Goal: Task Accomplishment & Management: Manage account settings

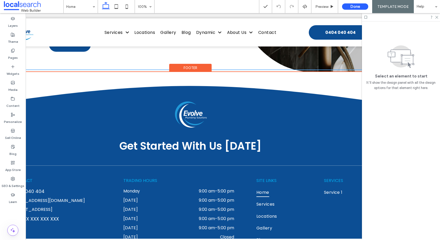
scroll to position [0, 44]
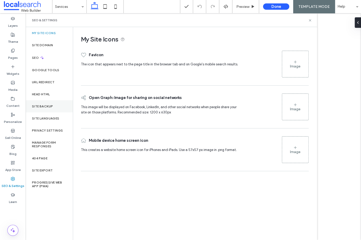
click at [43, 106] on label "Site Backup" at bounding box center [42, 106] width 21 height 4
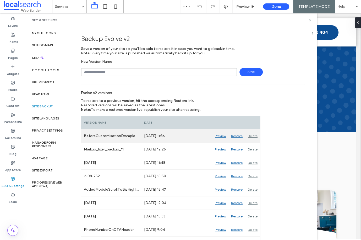
click at [218, 136] on div "Preview" at bounding box center [220, 135] width 16 height 13
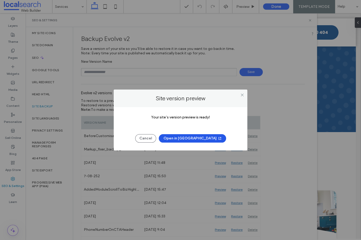
click at [192, 139] on button "Open in New Tab" at bounding box center [192, 138] width 67 height 8
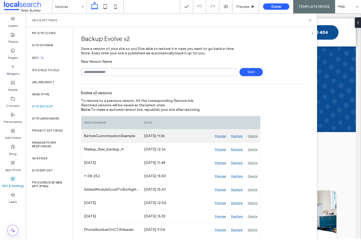
click at [237, 134] on div "Restore" at bounding box center [237, 135] width 17 height 13
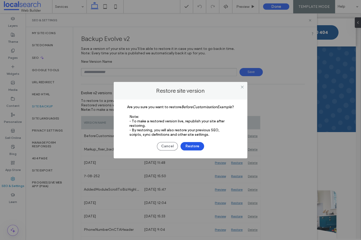
click at [189, 147] on button "Restore" at bounding box center [193, 146] width 24 height 8
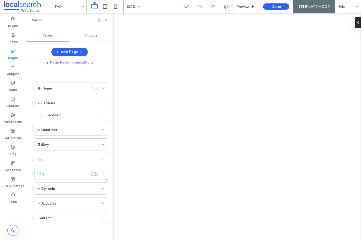
click at [106, 22] on div at bounding box center [180, 120] width 361 height 240
click at [106, 19] on div at bounding box center [180, 120] width 361 height 240
click at [105, 19] on use at bounding box center [106, 20] width 2 height 2
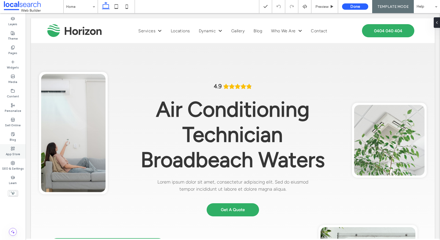
click at [11, 157] on div "App Store" at bounding box center [13, 151] width 26 height 14
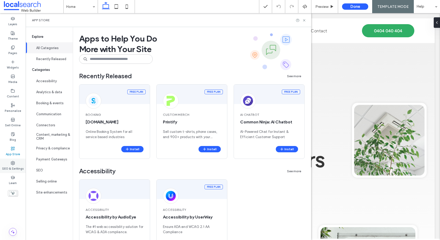
click at [12, 165] on label "SEO & Settings" at bounding box center [13, 168] width 22 height 6
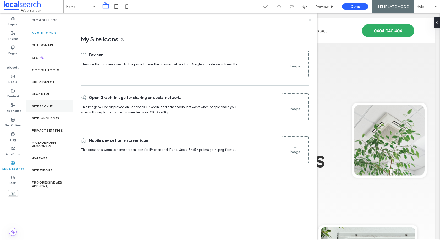
click at [45, 108] on div "Site Backup" at bounding box center [49, 106] width 47 height 12
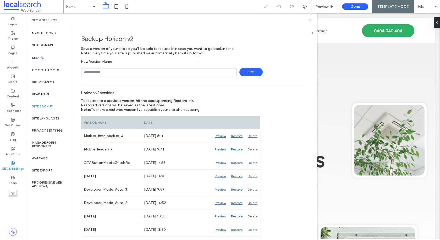
click at [110, 72] on input "text" at bounding box center [159, 72] width 156 height 8
type input "**********"
click at [246, 74] on span "Save" at bounding box center [251, 72] width 23 height 8
click at [310, 20] on icon at bounding box center [310, 20] width 4 height 4
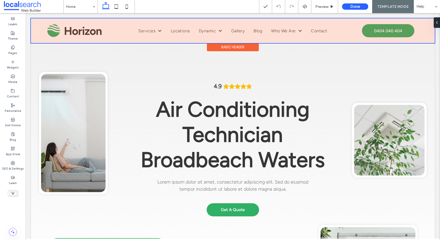
click at [40, 29] on div at bounding box center [233, 30] width 404 height 25
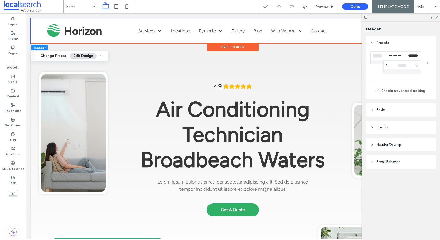
click at [392, 109] on header "Style" at bounding box center [401, 109] width 70 height 13
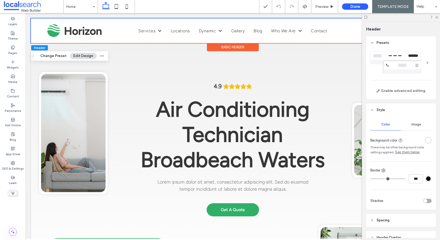
click at [429, 143] on div "rgba(255, 255, 255, 1)" at bounding box center [428, 140] width 7 height 7
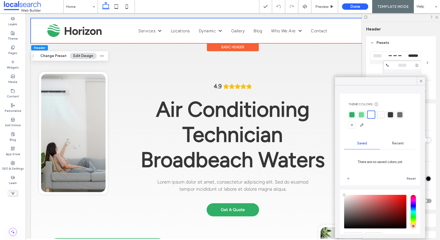
click at [392, 113] on div at bounding box center [390, 114] width 5 height 5
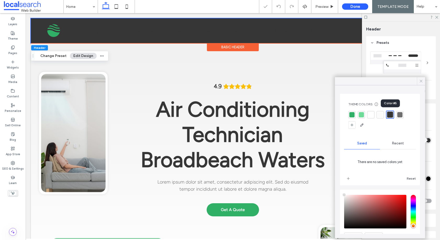
click at [419, 80] on div at bounding box center [421, 81] width 8 height 8
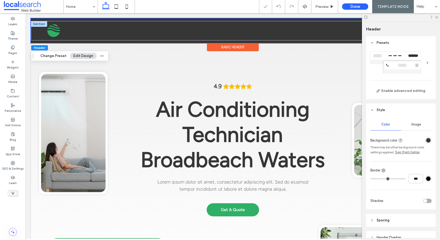
click at [263, 28] on link "Blog" at bounding box center [258, 30] width 18 height 7
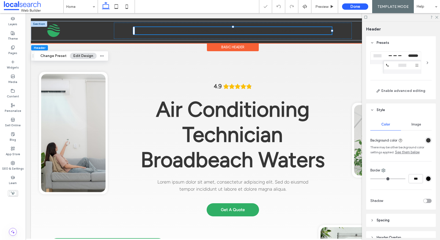
click at [240, 32] on span "Gallery" at bounding box center [237, 30] width 13 height 7
click at [250, 30] on link "Blog" at bounding box center [258, 30] width 18 height 7
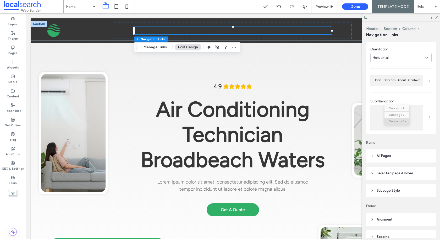
scroll to position [39, 0]
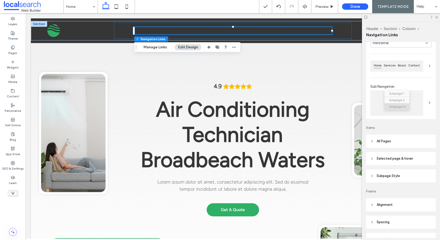
click at [389, 139] on span "All Pages" at bounding box center [384, 140] width 14 height 5
type input "*"
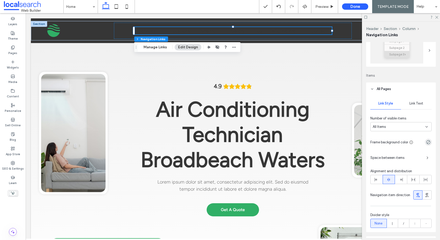
scroll to position [111, 0]
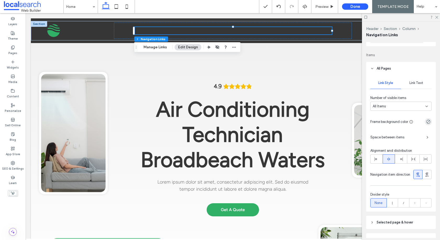
click at [419, 79] on div "Link Text" at bounding box center [416, 83] width 31 height 12
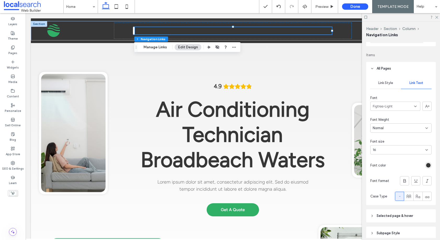
click at [429, 167] on div "rgb(54, 54, 54)" at bounding box center [428, 165] width 7 height 7
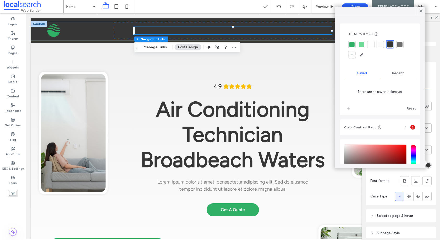
click at [371, 42] on div at bounding box center [371, 44] width 5 height 5
type input "*"
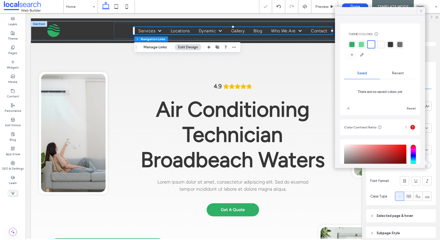
click at [421, 10] on icon at bounding box center [421, 11] width 5 height 5
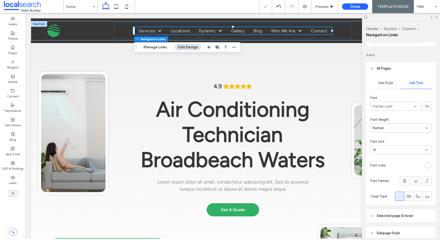
click at [438, 19] on div at bounding box center [401, 17] width 78 height 8
click at [436, 15] on icon at bounding box center [436, 16] width 3 height 3
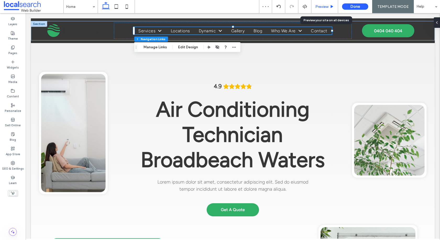
click at [332, 9] on div "Preview" at bounding box center [325, 6] width 27 height 13
click at [325, 6] on span "Preview" at bounding box center [322, 6] width 13 height 4
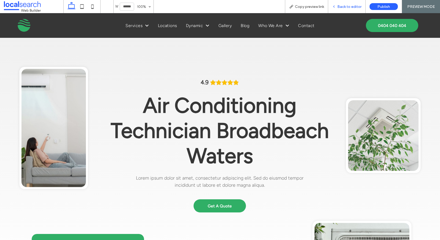
click at [346, 6] on span "Back to editor" at bounding box center [350, 6] width 24 height 4
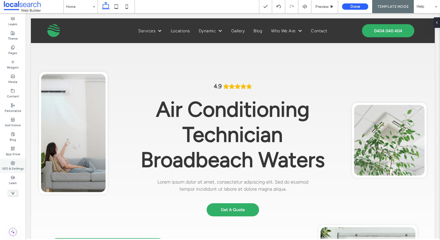
click at [11, 161] on icon at bounding box center [13, 163] width 4 height 4
click at [14, 165] on label "SEO & Settings" at bounding box center [13, 168] width 22 height 6
click at [10, 163] on div "SEO & Settings" at bounding box center [13, 165] width 26 height 14
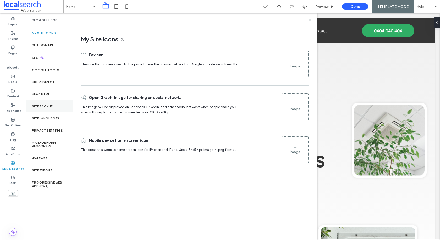
click at [48, 106] on label "Site Backup" at bounding box center [42, 106] width 21 height 4
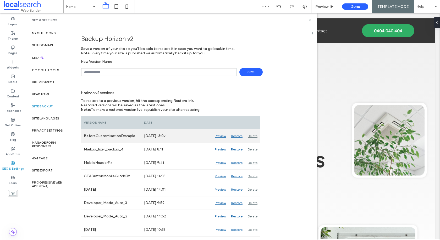
click at [237, 134] on div "Restore" at bounding box center [237, 135] width 17 height 13
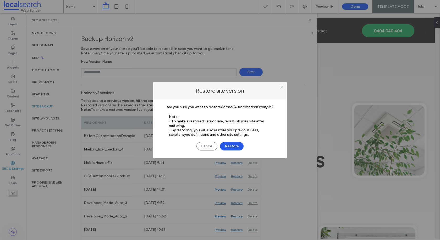
click at [226, 144] on button "Restore" at bounding box center [232, 146] width 24 height 8
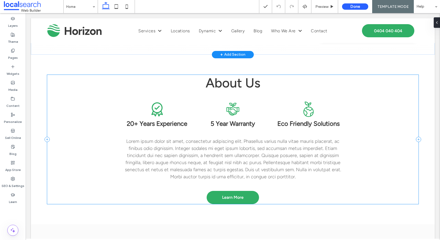
scroll to position [225, 0]
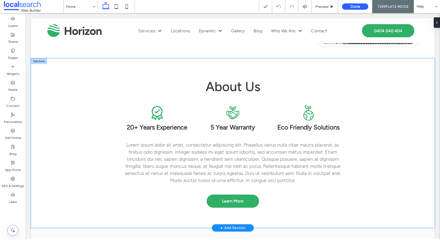
click at [40, 100] on div "About Us 20+ Years Experience 5 Year Warranty Eco Friendly Solutions Lorem ipsu…" at bounding box center [233, 142] width 404 height 169
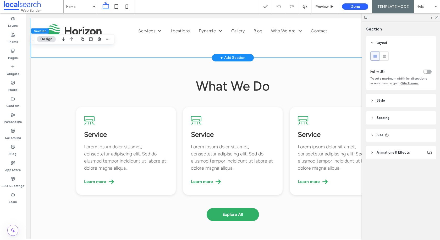
scroll to position [420, 0]
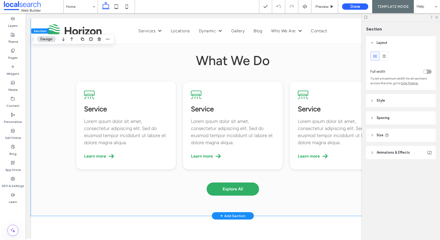
click at [42, 78] on div "What We Do Service Lorem ipsum dolor sit amet, consectetur adipiscing elit. Sed…" at bounding box center [233, 123] width 404 height 183
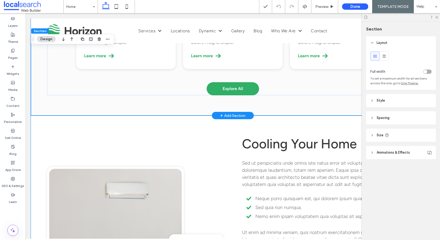
scroll to position [526, 0]
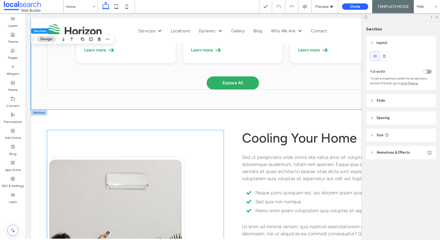
click at [51, 136] on div "Button Operating as a family business for 20+ Years" at bounding box center [135, 218] width 177 height 177
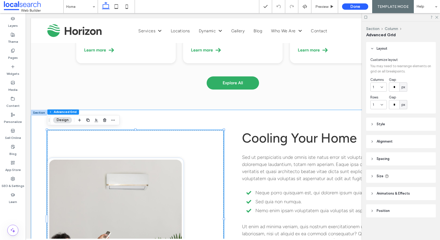
click at [41, 135] on div "Button Operating as a family business for 20+ Years Cooling Your Home Sed ut pe…" at bounding box center [233, 219] width 404 height 218
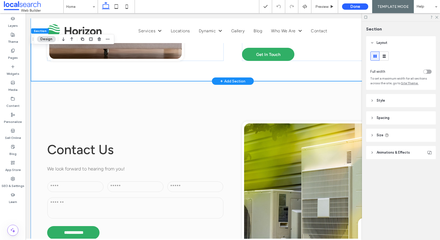
scroll to position [775, 0]
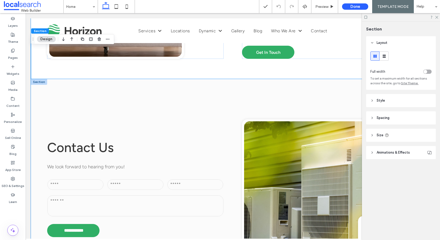
click at [37, 126] on div "**********" at bounding box center [233, 188] width 404 height 218
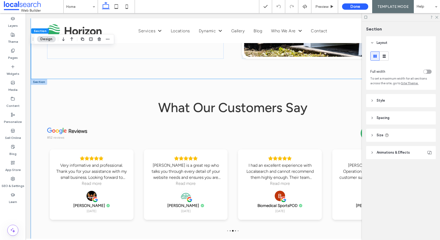
click at [35, 105] on div "What Our Customers Say reviews 852 reviews Review us on Google Prompt and profe…" at bounding box center [233, 165] width 404 height 172
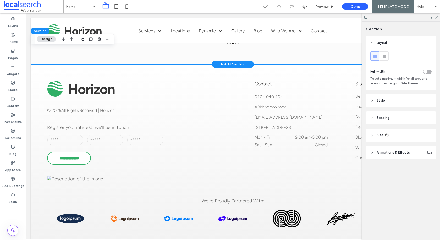
scroll to position [1184, 0]
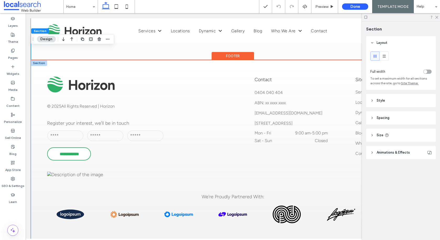
click at [35, 101] on div "**********" at bounding box center [233, 164] width 404 height 208
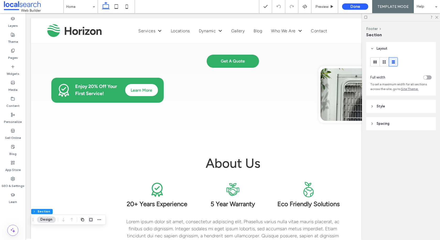
scroll to position [0, 0]
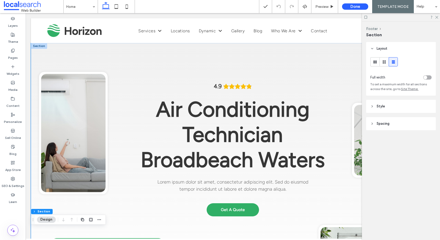
click at [37, 63] on div "4.9 Air Conditioning Technician Broadbeach Waters Lorem ipsum dolor sit amet, c…" at bounding box center [233, 163] width 404 height 240
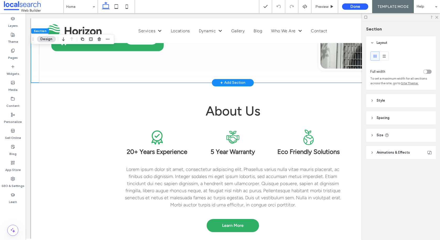
scroll to position [200, 0]
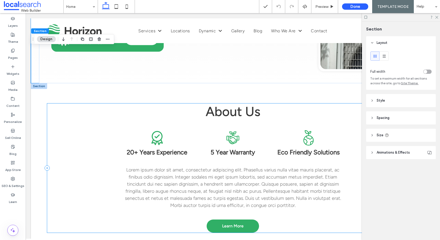
click at [50, 133] on div "About Us 20+ Years Experience 5 Year Warranty Eco Friendly Solutions Lorem ipsu…" at bounding box center [233, 167] width 372 height 129
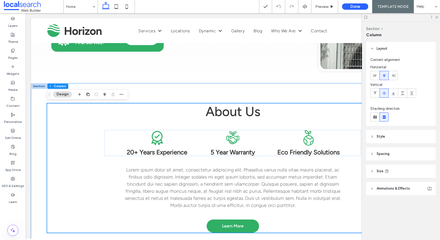
click at [36, 128] on div "About Us 20+ Years Experience 5 Year Warranty Eco Friendly Solutions Lorem ipsu…" at bounding box center [233, 167] width 404 height 169
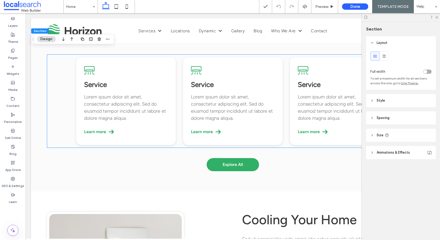
scroll to position [389, 0]
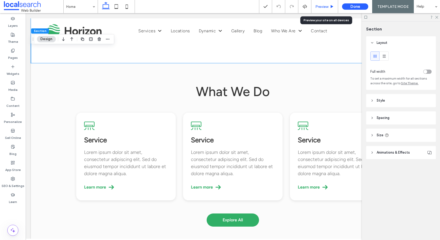
click at [321, 7] on span "Preview" at bounding box center [322, 6] width 13 height 4
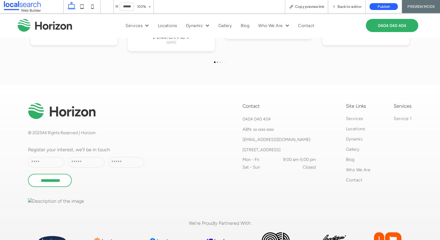
scroll to position [1176, 0]
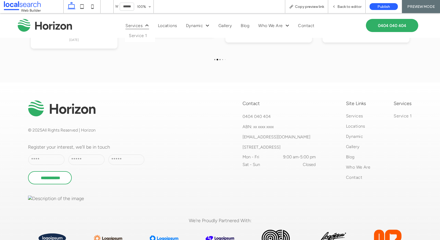
click at [137, 27] on span "Services" at bounding box center [137, 25] width 23 height 7
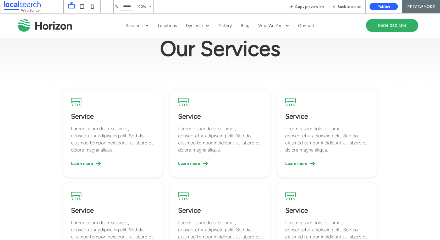
scroll to position [52, 0]
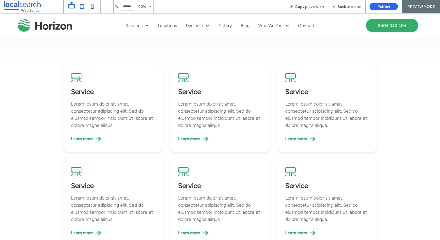
click at [85, 6] on icon at bounding box center [82, 6] width 10 height 10
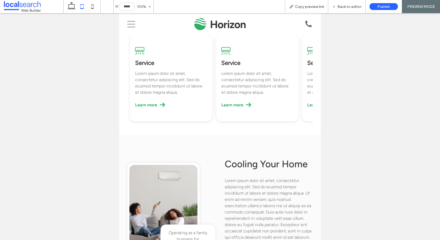
type input "*****"
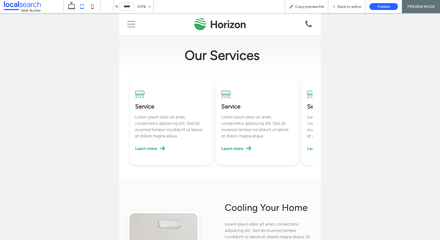
scroll to position [0, 0]
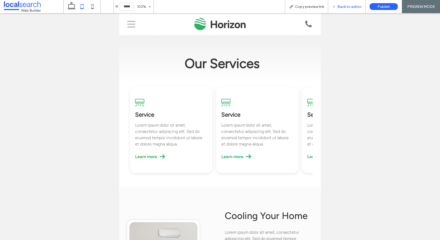
drag, startPoint x: 350, startPoint y: 7, endPoint x: 45, endPoint y: 2, distance: 304.9
click at [350, 7] on span "Back to editor" at bounding box center [350, 6] width 24 height 4
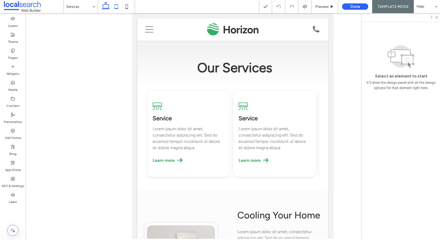
click at [103, 6] on icon at bounding box center [106, 6] width 10 height 10
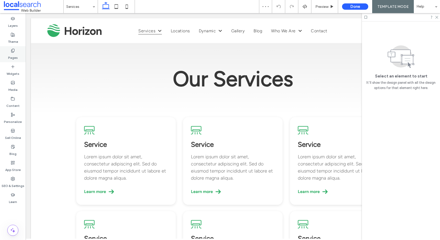
click at [12, 48] on div "Pages" at bounding box center [13, 54] width 26 height 16
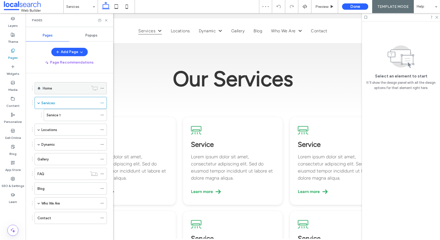
click at [66, 84] on div "Home" at bounding box center [66, 88] width 46 height 12
click at [105, 21] on use at bounding box center [106, 20] width 2 height 2
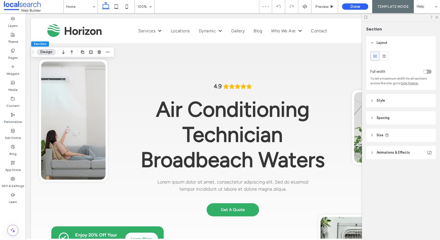
scroll to position [222, 0]
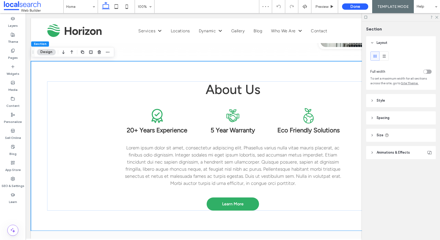
click at [428, 72] on div "toggle" at bounding box center [428, 71] width 8 height 4
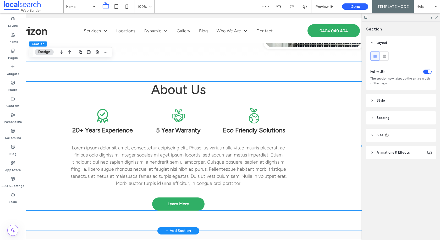
scroll to position [0, 78]
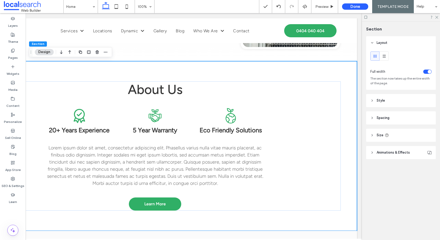
click at [428, 72] on div "toggle" at bounding box center [428, 71] width 8 height 4
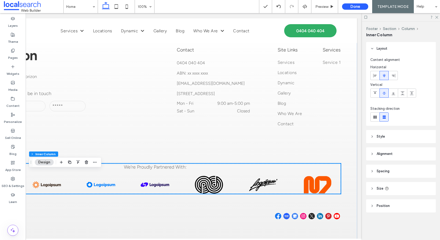
scroll to position [1204, 0]
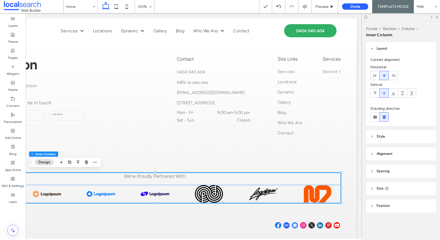
click at [158, 196] on img at bounding box center [143, 194] width 29 height 18
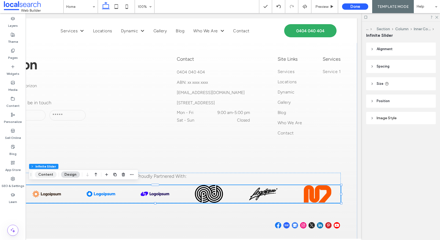
click at [43, 176] on button "Content" at bounding box center [46, 174] width 22 height 6
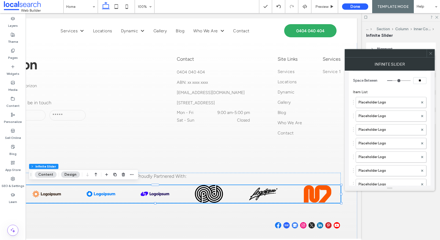
scroll to position [59, 0]
click at [378, 102] on label "Placeholder Logo" at bounding box center [389, 101] width 60 height 10
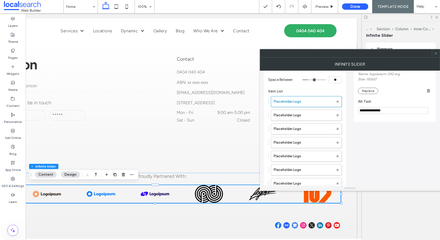
scroll to position [0, 0]
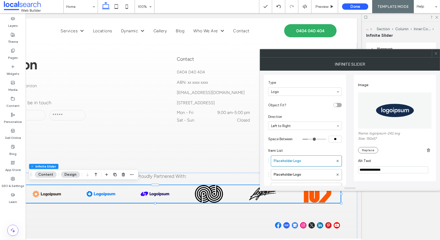
click at [435, 52] on icon at bounding box center [436, 53] width 4 height 4
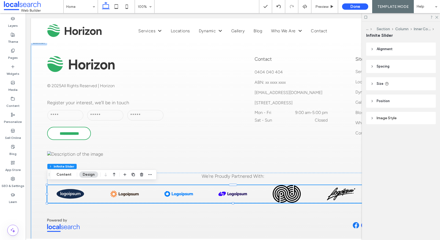
click at [37, 189] on div "**********" at bounding box center [233, 144] width 404 height 208
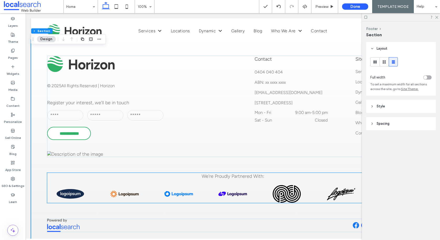
click at [61, 175] on div "We're Proudly Partnered With:" at bounding box center [233, 187] width 372 height 30
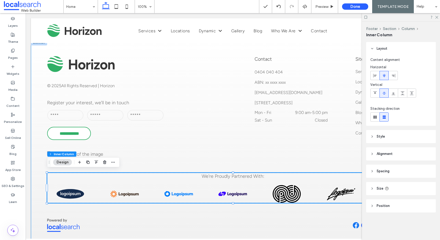
click at [39, 180] on div "**********" at bounding box center [233, 144] width 404 height 208
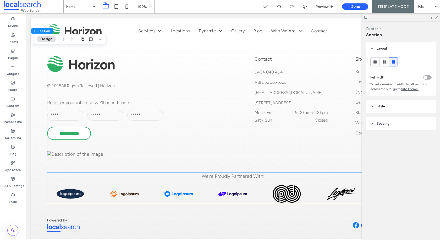
click at [55, 175] on div "We're Proudly Partnered With:" at bounding box center [233, 187] width 372 height 30
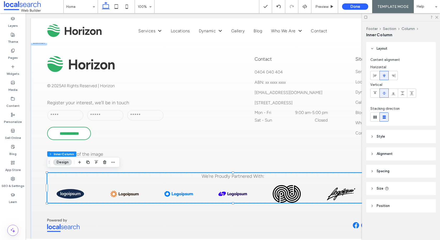
click at [390, 135] on header "Style" at bounding box center [401, 136] width 70 height 13
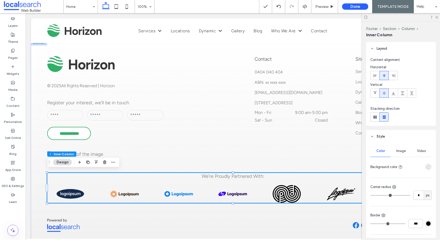
click at [427, 165] on icon "empty color" at bounding box center [428, 166] width 4 height 4
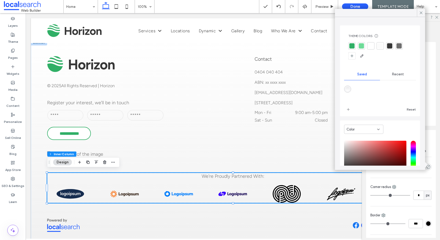
click at [392, 46] on div at bounding box center [389, 45] width 5 height 5
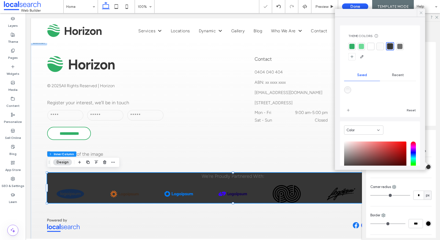
click at [420, 14] on use at bounding box center [421, 13] width 3 height 3
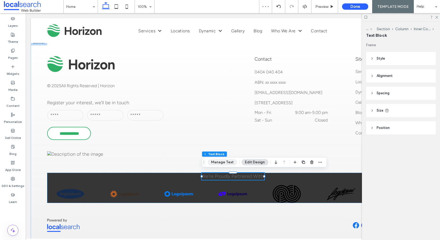
click at [221, 162] on button "Manage Text" at bounding box center [222, 162] width 29 height 6
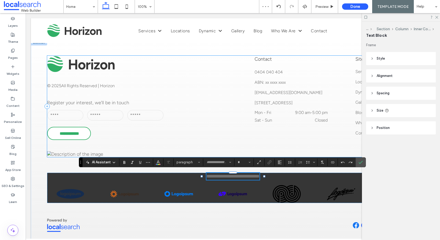
type input "**********"
type input "**"
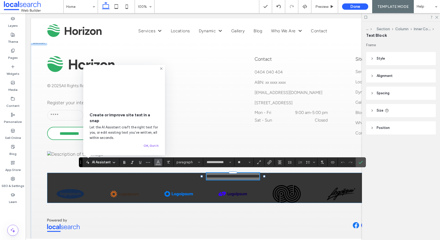
click at [158, 164] on span "Color" at bounding box center [158, 161] width 4 height 7
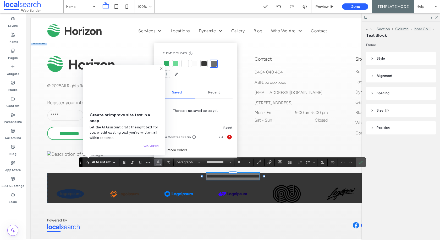
click at [183, 63] on div at bounding box center [185, 63] width 5 height 5
click at [159, 68] on icon at bounding box center [161, 68] width 4 height 4
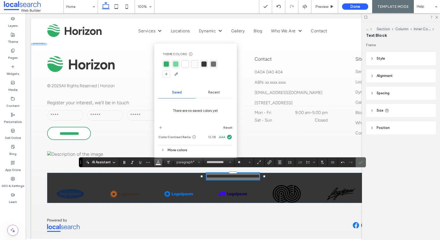
click at [359, 164] on span "Confirm" at bounding box center [360, 161] width 2 height 9
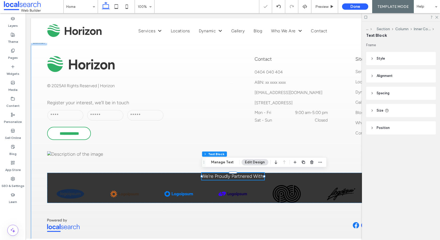
click at [348, 162] on div "**********" at bounding box center [233, 144] width 404 height 208
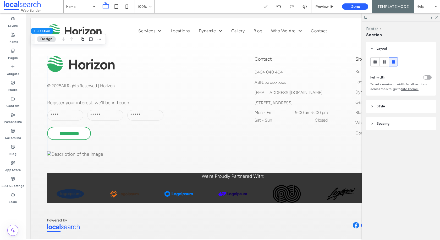
scroll to position [0, 28]
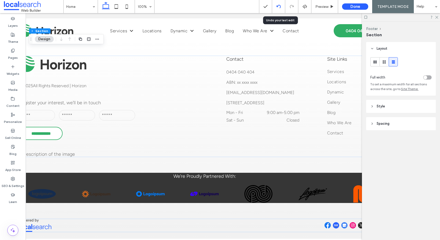
click at [278, 7] on use at bounding box center [279, 6] width 4 height 3
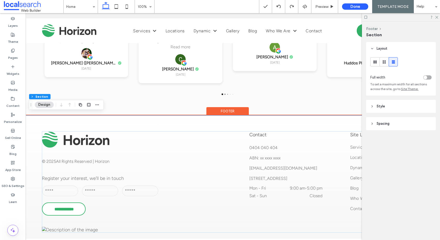
scroll to position [1214, 0]
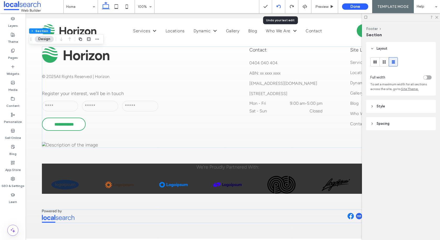
click at [279, 6] on icon at bounding box center [279, 6] width 4 height 4
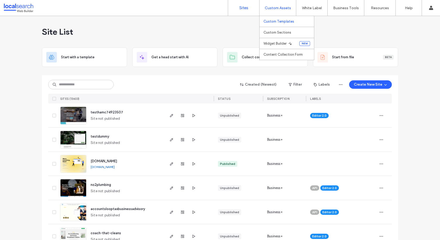
click at [275, 22] on label "Custom Templates" at bounding box center [279, 21] width 31 height 4
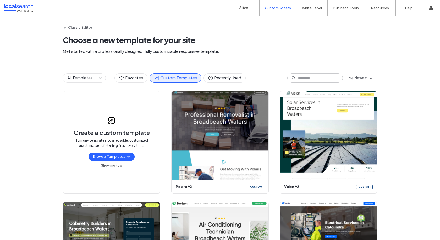
click at [359, 50] on span "Get started with a professionally designed, fully customizable responsive templ…" at bounding box center [220, 51] width 315 height 6
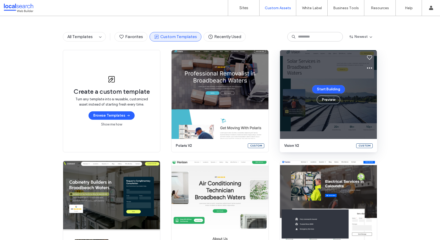
scroll to position [6, 0]
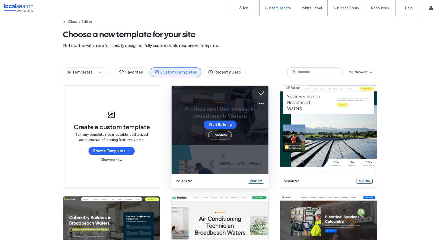
click at [260, 102] on icon at bounding box center [261, 103] width 6 height 6
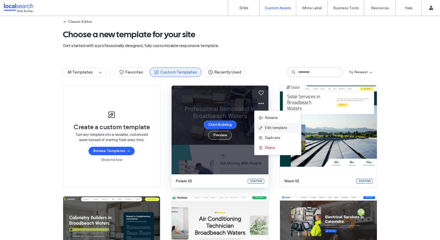
click at [261, 128] on icon at bounding box center [261, 128] width 4 height 4
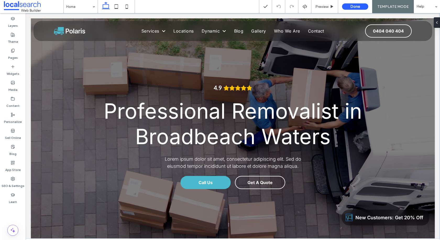
click at [353, 216] on icon at bounding box center [349, 217] width 6 height 6
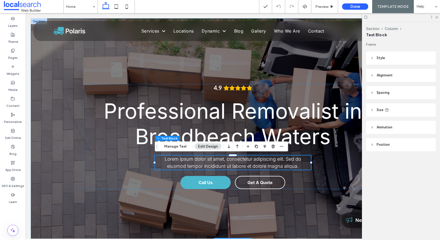
click at [265, 72] on div "4.9 Professional Removalist in Broadbeach Waters Lorem ipsum dolor sit amet, co…" at bounding box center [233, 129] width 315 height 223
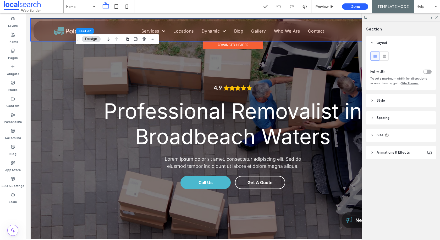
click at [226, 43] on div "Advanced Header" at bounding box center [233, 45] width 60 height 8
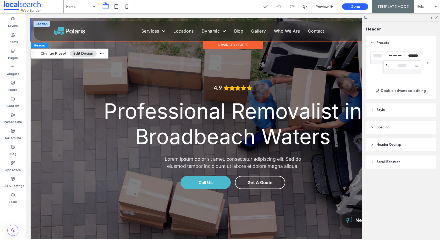
click at [40, 23] on div at bounding box center [42, 24] width 16 height 6
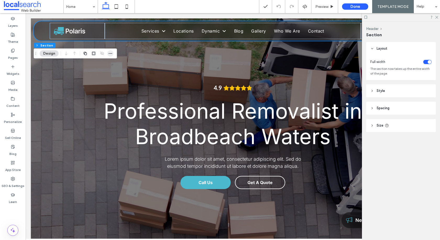
click at [111, 54] on icon "button" at bounding box center [111, 53] width 4 height 4
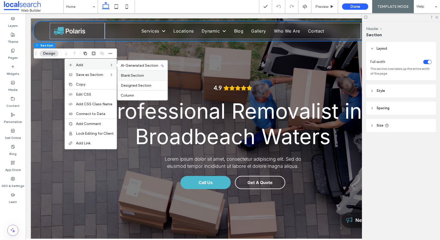
click at [141, 75] on span "Blank Section" at bounding box center [132, 75] width 23 height 4
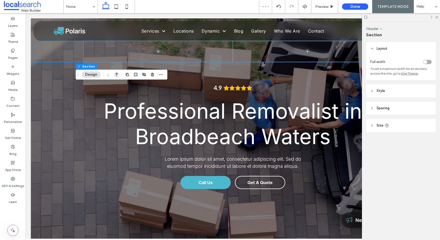
click at [117, 76] on icon "button" at bounding box center [116, 74] width 6 height 9
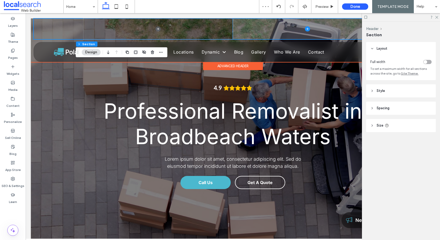
click at [243, 30] on span at bounding box center [307, 28] width 149 height 21
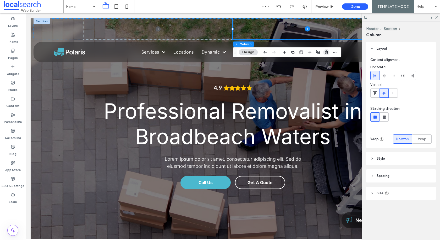
click at [327, 53] on icon "button" at bounding box center [326, 52] width 4 height 4
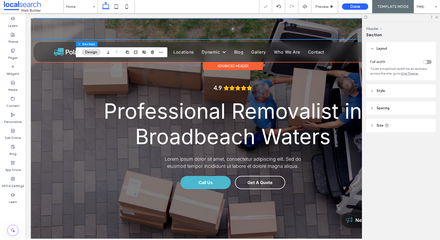
click at [61, 24] on div at bounding box center [233, 28] width 399 height 21
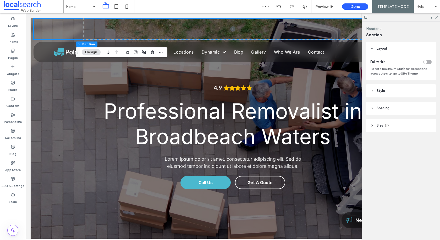
click at [393, 89] on header "Style" at bounding box center [401, 90] width 70 height 13
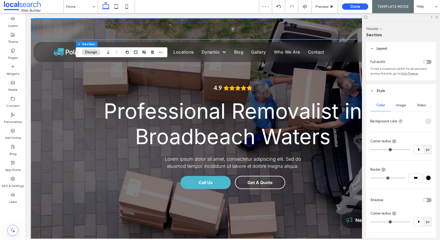
click at [426, 121] on icon "empty color" at bounding box center [428, 121] width 4 height 4
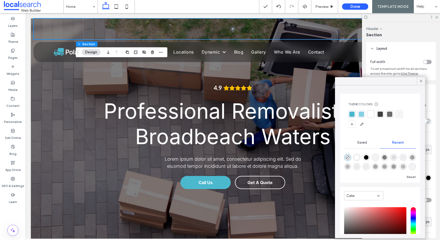
click at [350, 114] on div at bounding box center [352, 113] width 5 height 5
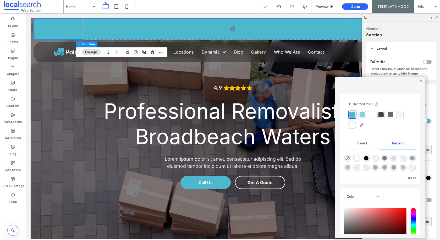
click at [421, 80] on icon at bounding box center [421, 81] width 5 height 5
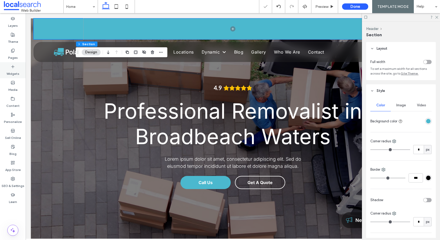
click at [9, 72] on label "Widgets" at bounding box center [13, 72] width 13 height 7
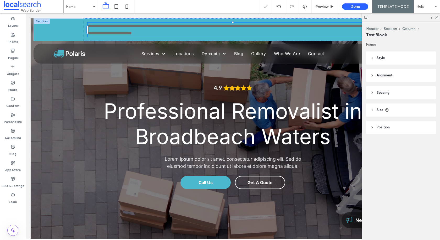
type input "*****"
type input "**"
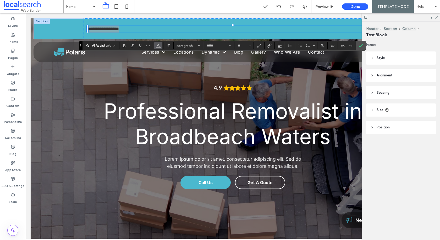
click at [158, 45] on icon "Color" at bounding box center [158, 45] width 4 height 4
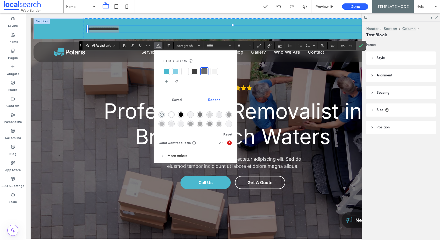
click at [186, 71] on div at bounding box center [185, 71] width 5 height 5
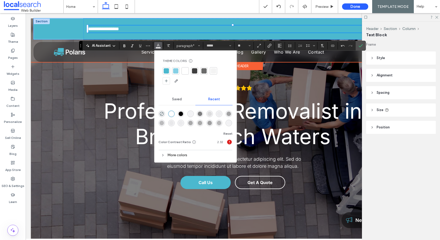
click at [147, 32] on div at bounding box center [233, 32] width 290 height 0
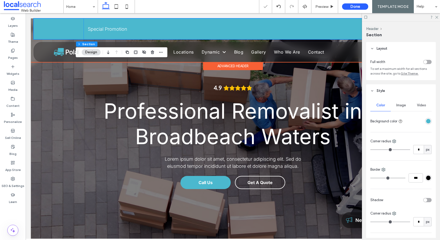
click at [299, 26] on p "Special Promotion" at bounding box center [233, 28] width 290 height 7
click at [303, 29] on p "Special Promotion" at bounding box center [233, 28] width 290 height 7
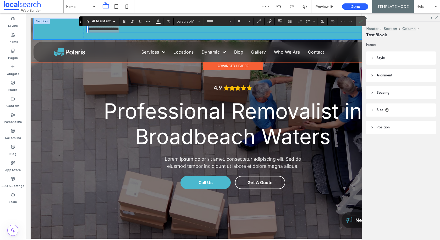
click at [405, 108] on header "Size" at bounding box center [401, 109] width 70 height 13
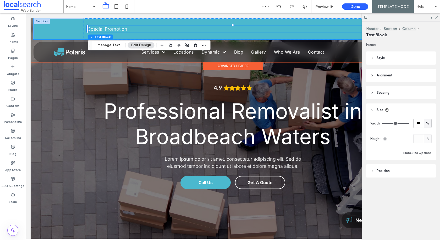
click at [425, 124] on div "%" at bounding box center [428, 122] width 8 height 9
click at [427, 167] on span "A" at bounding box center [428, 168] width 2 height 5
type input "*"
click at [165, 29] on div "Special Promotion" at bounding box center [233, 28] width 299 height 21
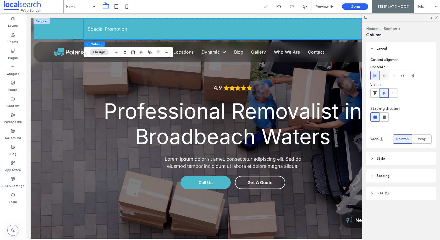
click at [386, 75] on icon at bounding box center [384, 75] width 4 height 4
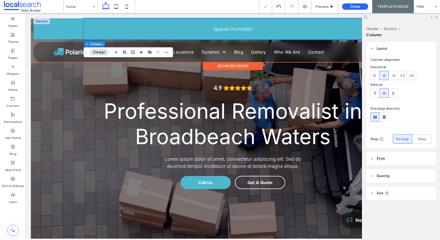
click at [32, 24] on div "Special Promotion Section Home Services Service 1 Locations Location 1 Dynamic …" at bounding box center [233, 40] width 404 height 44
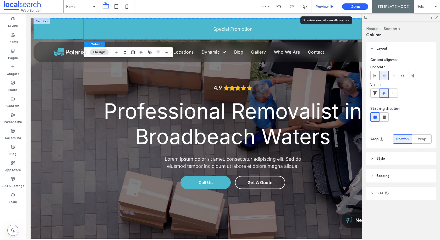
click at [329, 6] on span "Preview" at bounding box center [322, 6] width 13 height 4
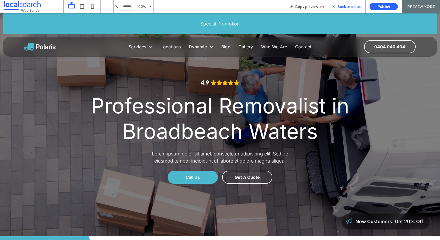
click at [353, 10] on div "Back to editor" at bounding box center [346, 6] width 37 height 13
click at [336, 7] on icon at bounding box center [334, 7] width 4 height 4
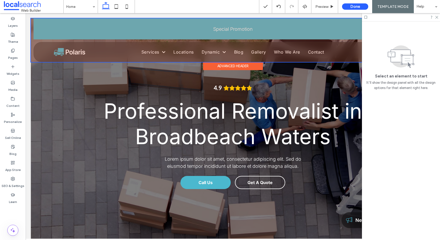
click at [37, 26] on div at bounding box center [233, 40] width 404 height 44
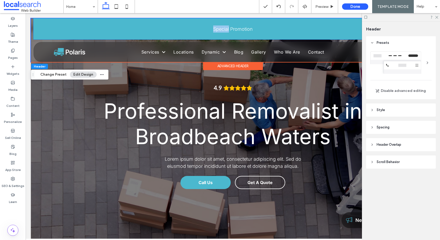
click at [37, 26] on div "Special Promotion" at bounding box center [233, 28] width 399 height 21
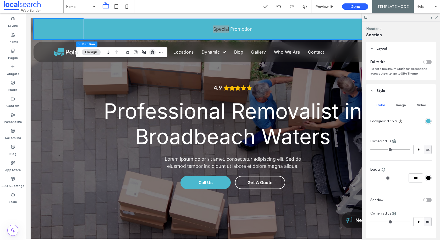
click at [151, 52] on use "button" at bounding box center [152, 51] width 3 height 3
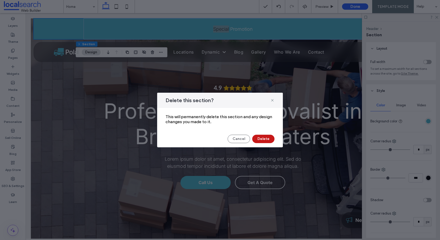
click at [258, 138] on button "Delete" at bounding box center [263, 138] width 22 height 8
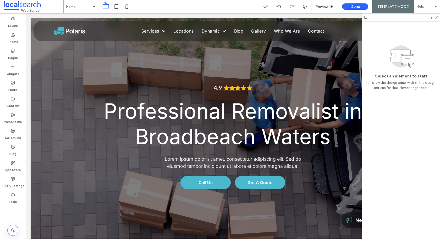
scroll to position [0, 78]
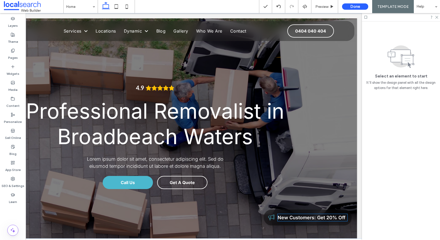
click at [318, 220] on span "New Customers: Get 20% Off" at bounding box center [312, 217] width 68 height 6
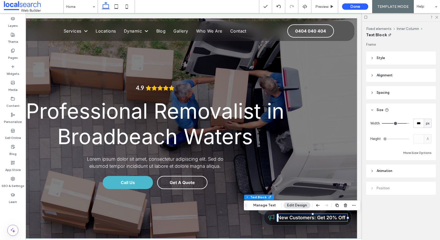
click at [318, 220] on span "New Customers: Get 20% Off" at bounding box center [312, 217] width 68 height 6
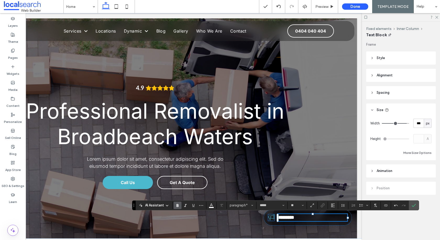
click at [274, 217] on icon at bounding box center [271, 217] width 6 height 6
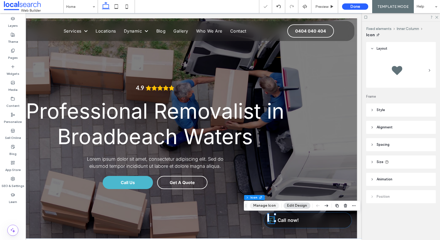
click at [267, 207] on button "Manage Icon" at bounding box center [264, 205] width 29 height 6
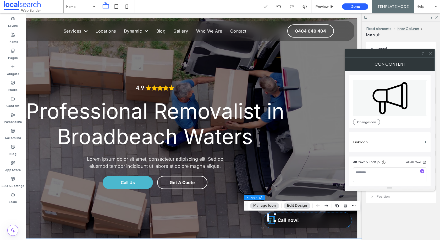
click at [363, 117] on div "Change Icon" at bounding box center [389, 101] width 73 height 48
click at [363, 121] on button "Change Icon" at bounding box center [366, 122] width 27 height 6
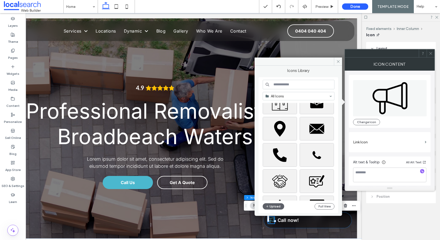
scroll to position [80, 0]
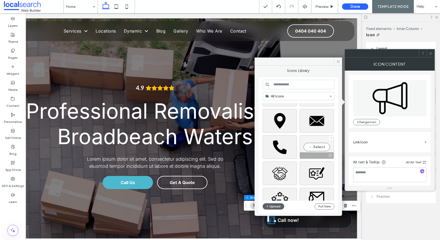
click at [316, 147] on div "Select" at bounding box center [317, 147] width 34 height 24
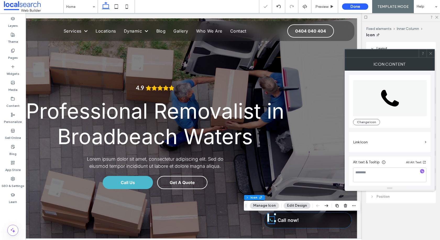
click at [432, 56] on span at bounding box center [431, 53] width 4 height 8
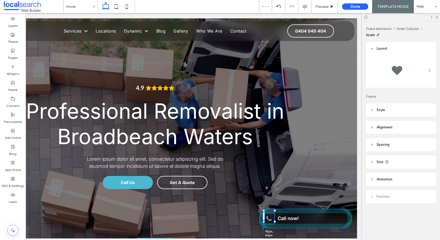
drag, startPoint x: 276, startPoint y: 223, endPoint x: 283, endPoint y: 225, distance: 7.1
click at [283, 225] on div "42px , 60px Call now! Call Now For 20% Off" at bounding box center [155, 125] width 415 height 225
type input "**"
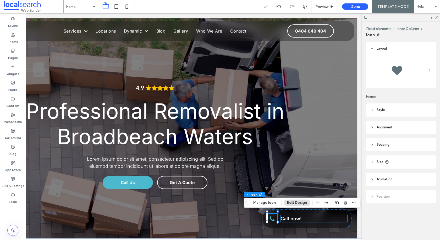
click at [339, 215] on p "Call now!" at bounding box center [314, 218] width 67 height 7
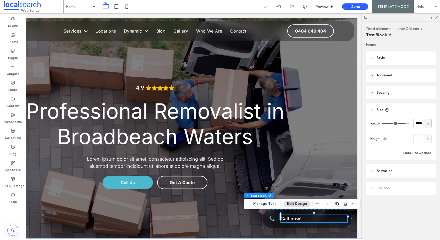
click at [428, 124] on span "px" at bounding box center [428, 123] width 4 height 5
click at [428, 166] on span "A" at bounding box center [428, 168] width 2 height 5
type input "*"
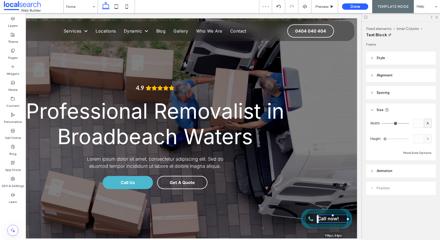
drag, startPoint x: 348, startPoint y: 215, endPoint x: 360, endPoint y: 215, distance: 12.3
type input "***"
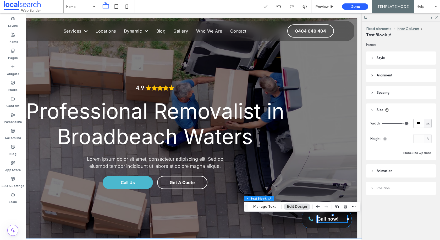
click at [317, 181] on div "4.9 Professional Removalist in Broadbeach Waters Lorem ipsum dolor sit amet, co…" at bounding box center [155, 129] width 404 height 223
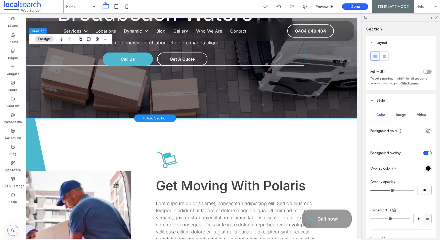
scroll to position [122, 0]
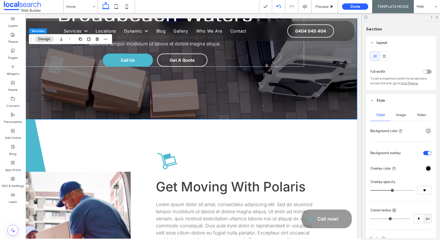
drag, startPoint x: 279, startPoint y: 4, endPoint x: 337, endPoint y: 5, distance: 57.1
click at [279, 4] on icon at bounding box center [279, 6] width 4 height 4
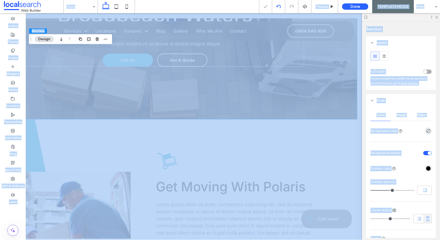
click at [279, 4] on div at bounding box center [220, 120] width 440 height 240
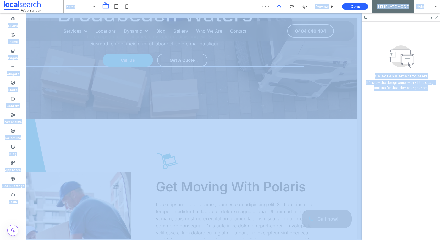
click at [278, 6] on icon at bounding box center [279, 6] width 4 height 4
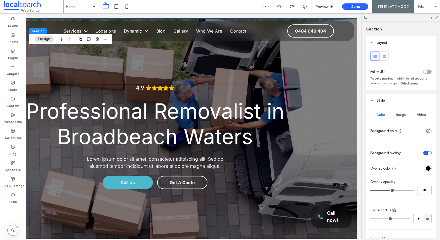
scroll to position [0, 0]
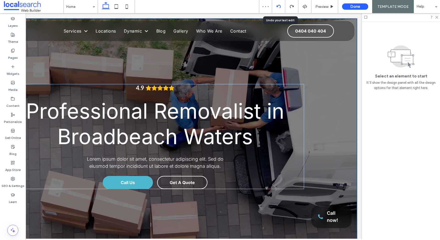
click at [279, 6] on use at bounding box center [279, 6] width 4 height 3
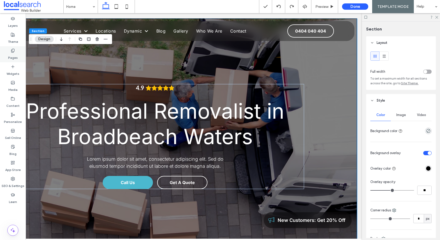
drag, startPoint x: 13, startPoint y: 52, endPoint x: 98, endPoint y: 38, distance: 85.7
click at [13, 52] on use at bounding box center [12, 50] width 3 height 3
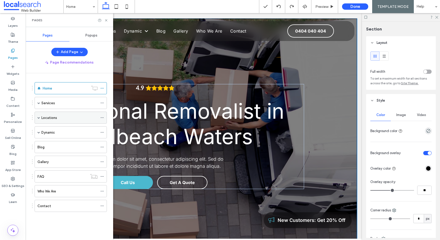
click at [39, 116] on span at bounding box center [38, 117] width 3 height 3
click at [64, 127] on div "Location 1" at bounding box center [68, 130] width 42 height 6
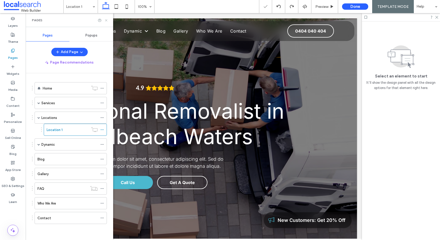
click at [106, 19] on icon at bounding box center [106, 20] width 4 height 4
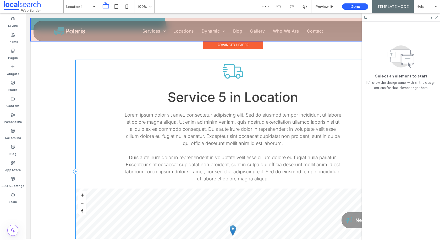
scroll to position [1440, 0]
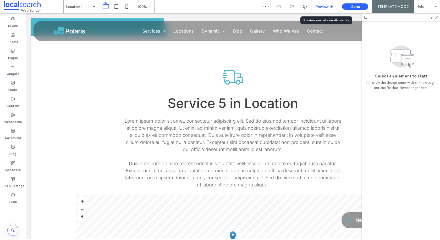
click at [319, 7] on span "Preview" at bounding box center [322, 6] width 13 height 4
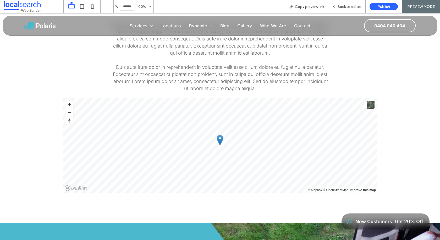
scroll to position [1437, 0]
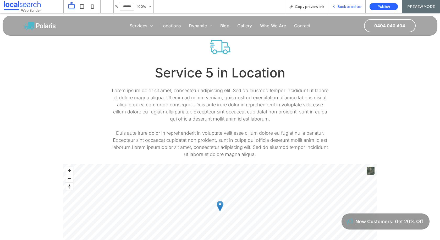
click at [343, 6] on span "Back to editor" at bounding box center [350, 6] width 24 height 4
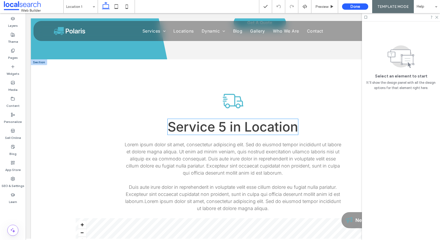
scroll to position [1415, 0]
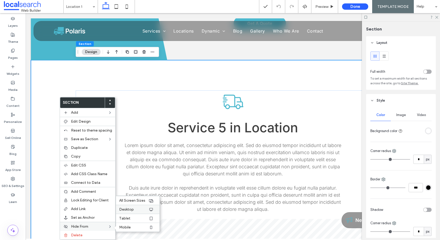
click at [132, 207] on label "Desktop" at bounding box center [133, 209] width 29 height 4
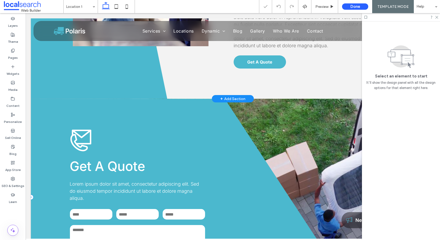
scroll to position [1375, 0]
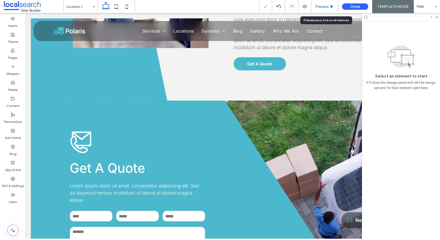
click at [326, 9] on div "Preview" at bounding box center [325, 6] width 27 height 13
click at [326, 6] on span "Preview" at bounding box center [322, 6] width 13 height 4
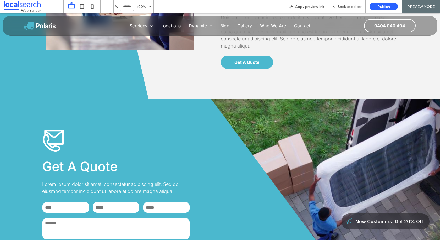
scroll to position [1342, 0]
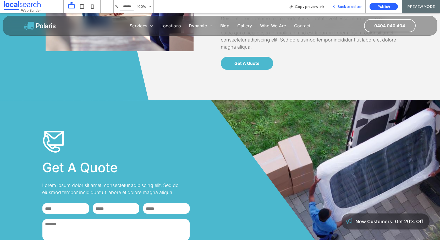
click at [345, 11] on div "Back to editor" at bounding box center [346, 6] width 37 height 13
click at [344, 7] on span "Back to editor" at bounding box center [350, 6] width 24 height 4
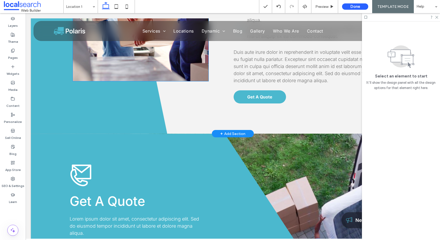
scroll to position [1368, 0]
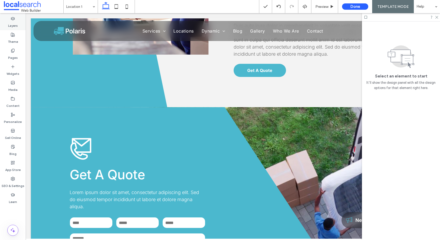
click at [15, 25] on label "Layers" at bounding box center [13, 24] width 10 height 7
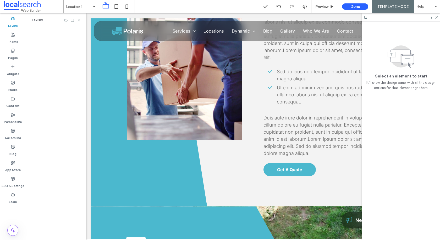
scroll to position [1439, 0]
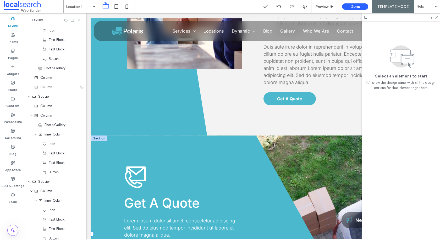
click at [103, 161] on div "**********" at bounding box center [228, 233] width 275 height 197
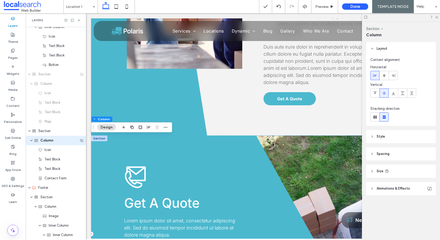
scroll to position [691, 0]
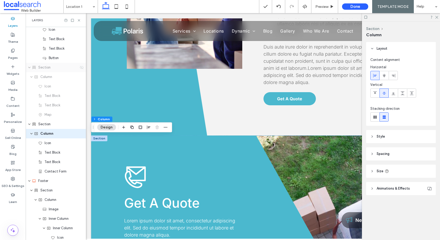
click at [81, 67] on icon at bounding box center [82, 67] width 4 height 4
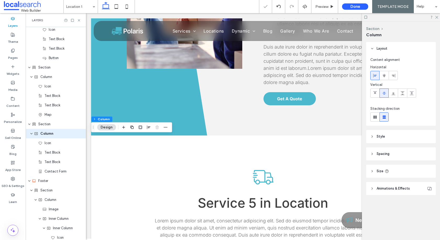
click at [79, 24] on div "Layers" at bounding box center [56, 20] width 60 height 14
click at [78, 18] on div "Layers" at bounding box center [56, 20] width 48 height 4
click at [79, 20] on use at bounding box center [79, 20] width 2 height 2
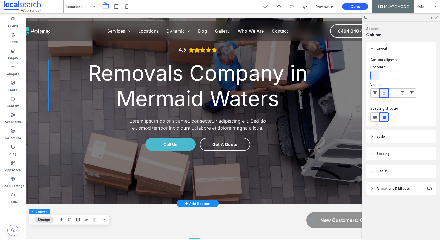
scroll to position [0, 32]
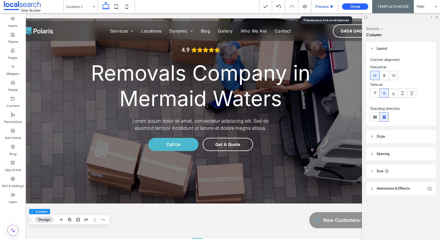
click at [325, 7] on span "Preview" at bounding box center [322, 6] width 13 height 4
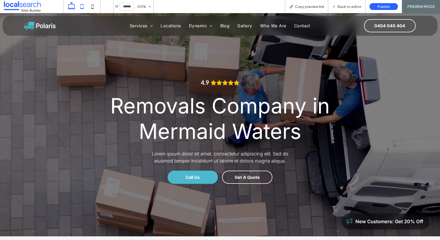
click at [83, 7] on icon at bounding box center [82, 6] width 10 height 10
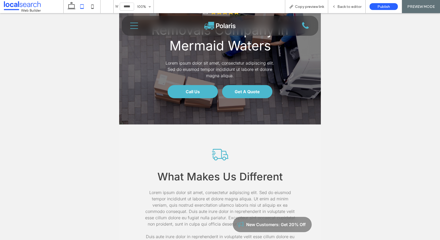
scroll to position [41, 0]
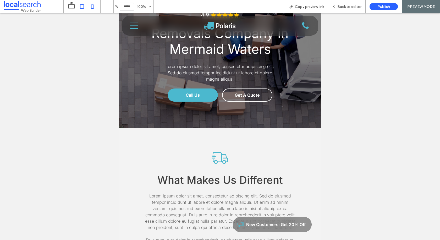
click at [92, 6] on icon at bounding box center [92, 6] width 10 height 10
type input "*****"
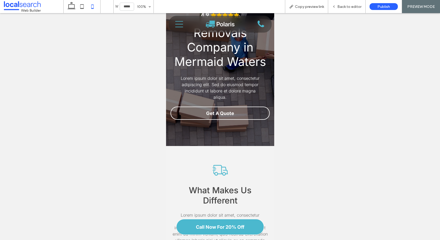
scroll to position [0, 0]
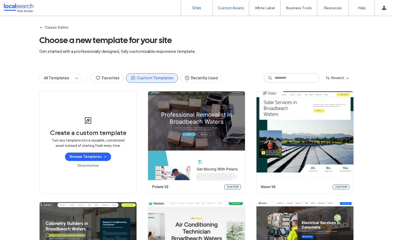
click at [189, 12] on link "Sites" at bounding box center [196, 8] width 31 height 16
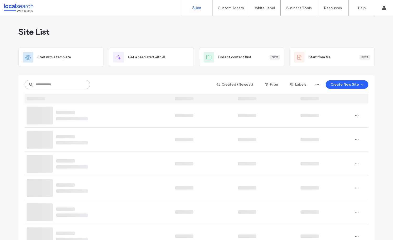
click at [66, 84] on input at bounding box center [58, 84] width 66 height 9
paste input "********"
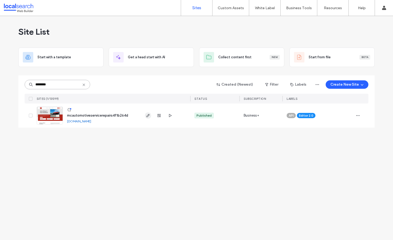
type input "********"
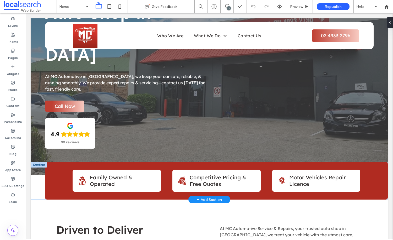
click at [37, 161] on div at bounding box center [39, 164] width 16 height 6
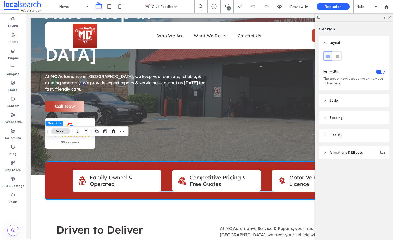
click at [333, 100] on span "Style" at bounding box center [334, 100] width 8 height 5
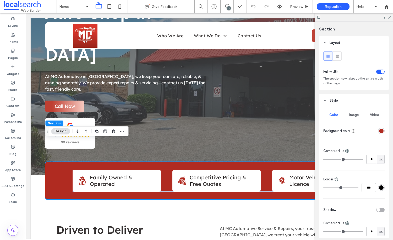
scroll to position [124, 0]
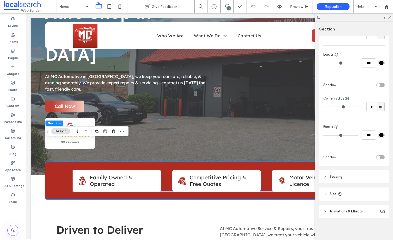
click at [332, 177] on span "Spacing" at bounding box center [336, 176] width 13 height 5
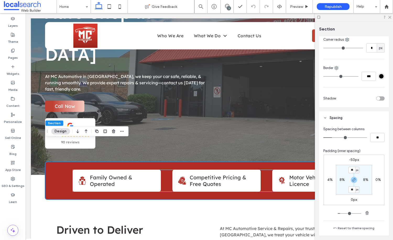
scroll to position [197, 0]
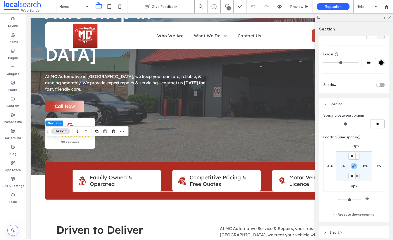
click at [380, 165] on label "0%" at bounding box center [379, 166] width 6 height 4
type input "*"
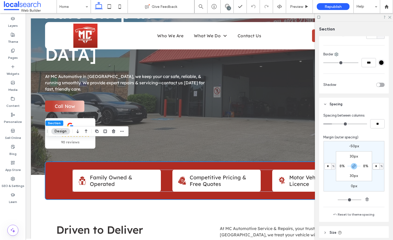
click at [378, 165] on input "*" at bounding box center [376, 166] width 7 height 7
type input "*"
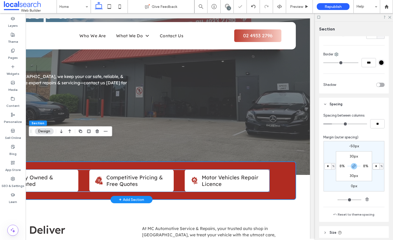
scroll to position [0, 0]
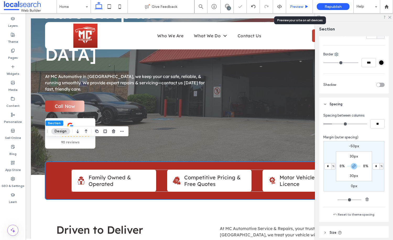
click at [294, 5] on span "Preview" at bounding box center [296, 6] width 13 height 4
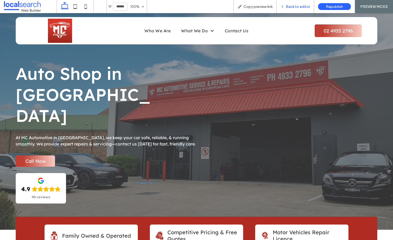
click at [292, 5] on span "Back to editor" at bounding box center [298, 6] width 24 height 4
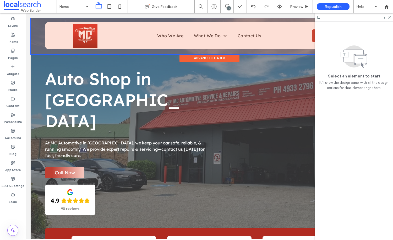
click at [83, 34] on div at bounding box center [209, 36] width 357 height 36
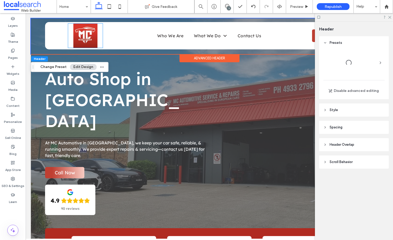
click at [83, 34] on img at bounding box center [85, 36] width 24 height 24
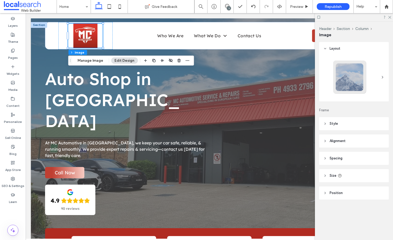
click at [345, 171] on header "Size" at bounding box center [354, 175] width 70 height 13
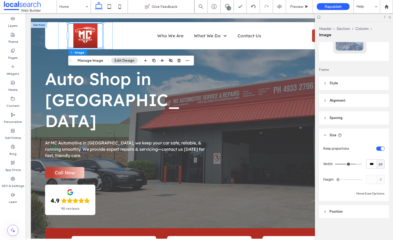
scroll to position [41, 0]
click at [379, 164] on span "px" at bounding box center [381, 162] width 4 height 5
click at [380, 207] on span "A" at bounding box center [381, 208] width 2 height 5
type input "*"
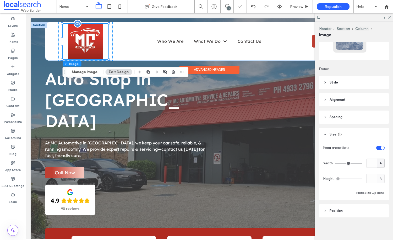
click at [80, 39] on img at bounding box center [86, 42] width 36 height 36
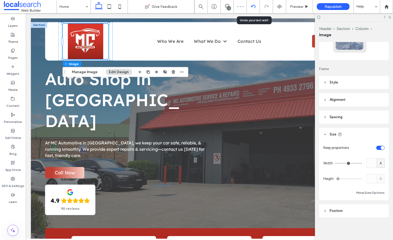
click at [252, 7] on icon at bounding box center [253, 6] width 4 height 4
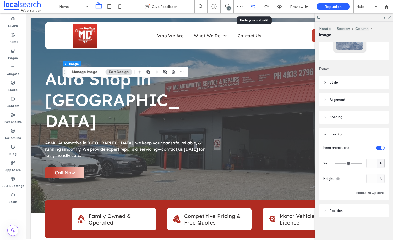
scroll to position [0, 0]
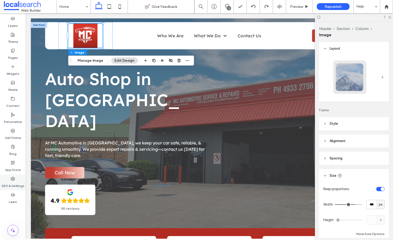
click at [12, 183] on label "SEO & Settings" at bounding box center [13, 184] width 23 height 7
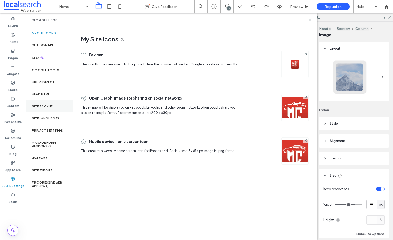
click at [41, 109] on div "Site Backup" at bounding box center [49, 106] width 47 height 12
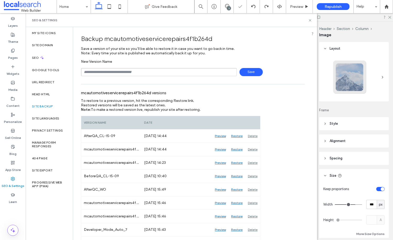
click at [123, 69] on input "text" at bounding box center [159, 72] width 156 height 8
type input "**********"
click at [245, 72] on span "Save" at bounding box center [251, 72] width 23 height 8
